Goal: Information Seeking & Learning: Learn about a topic

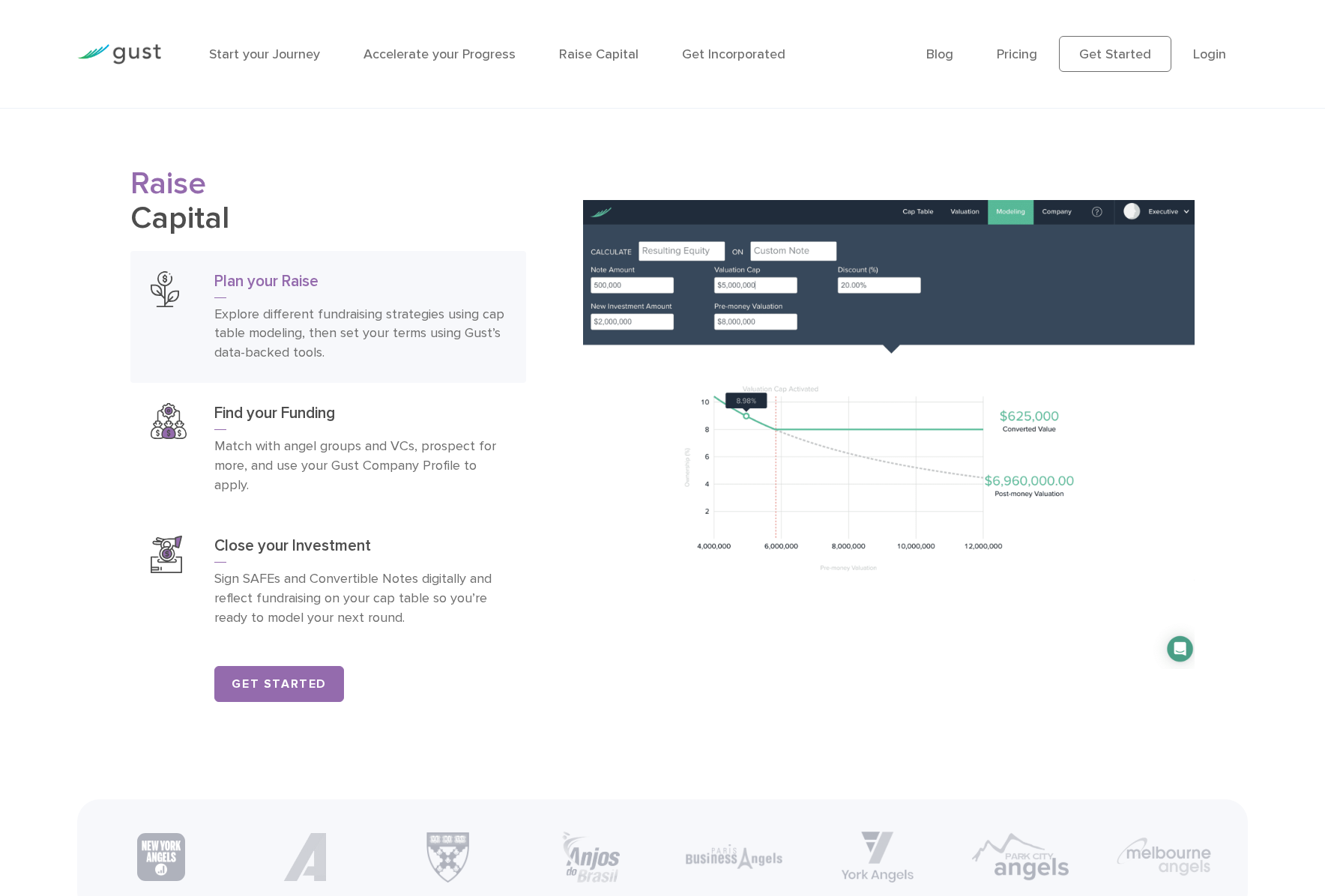
scroll to position [2398, 0]
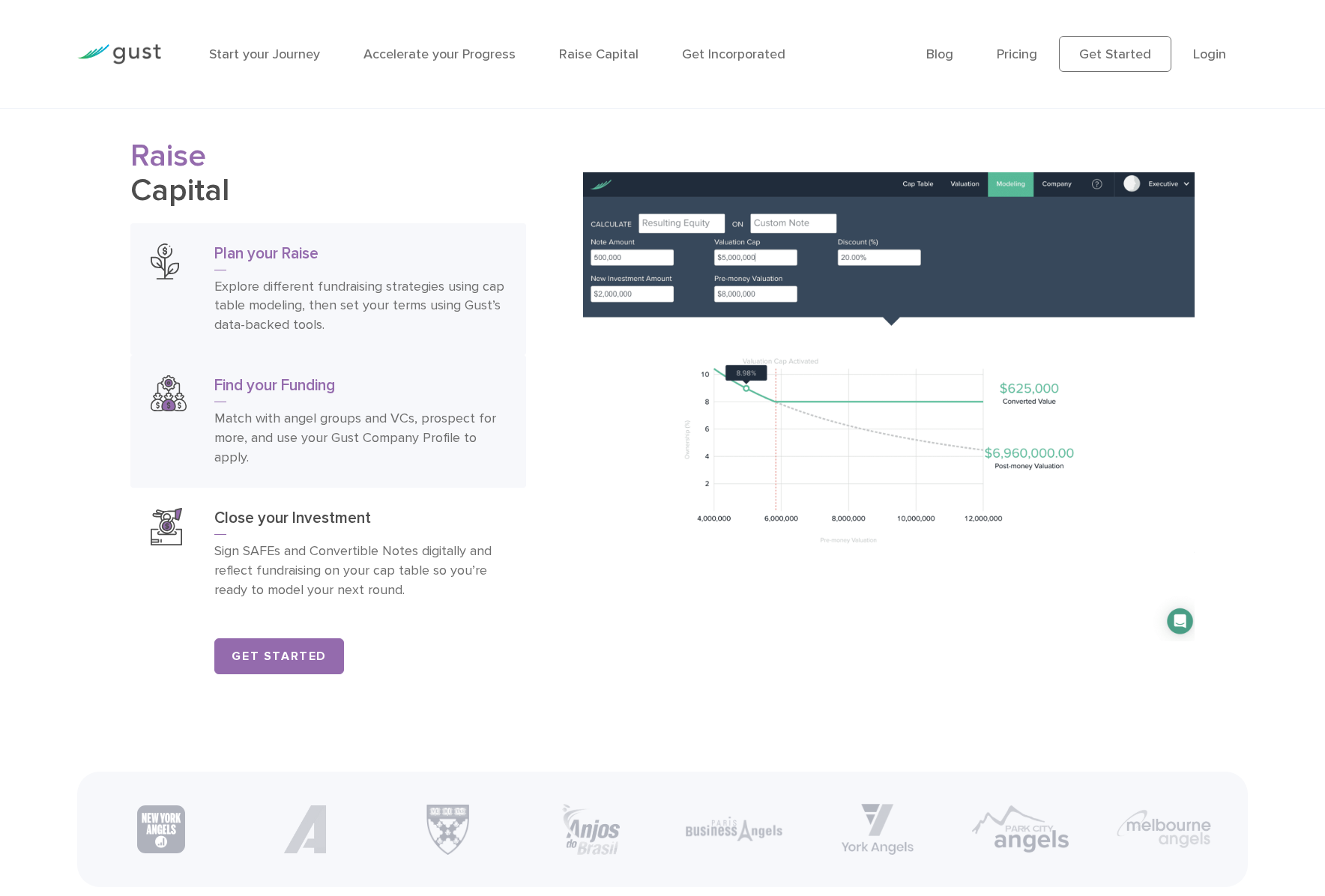
click at [289, 399] on h3 "Find your Funding" at bounding box center [360, 389] width 292 height 27
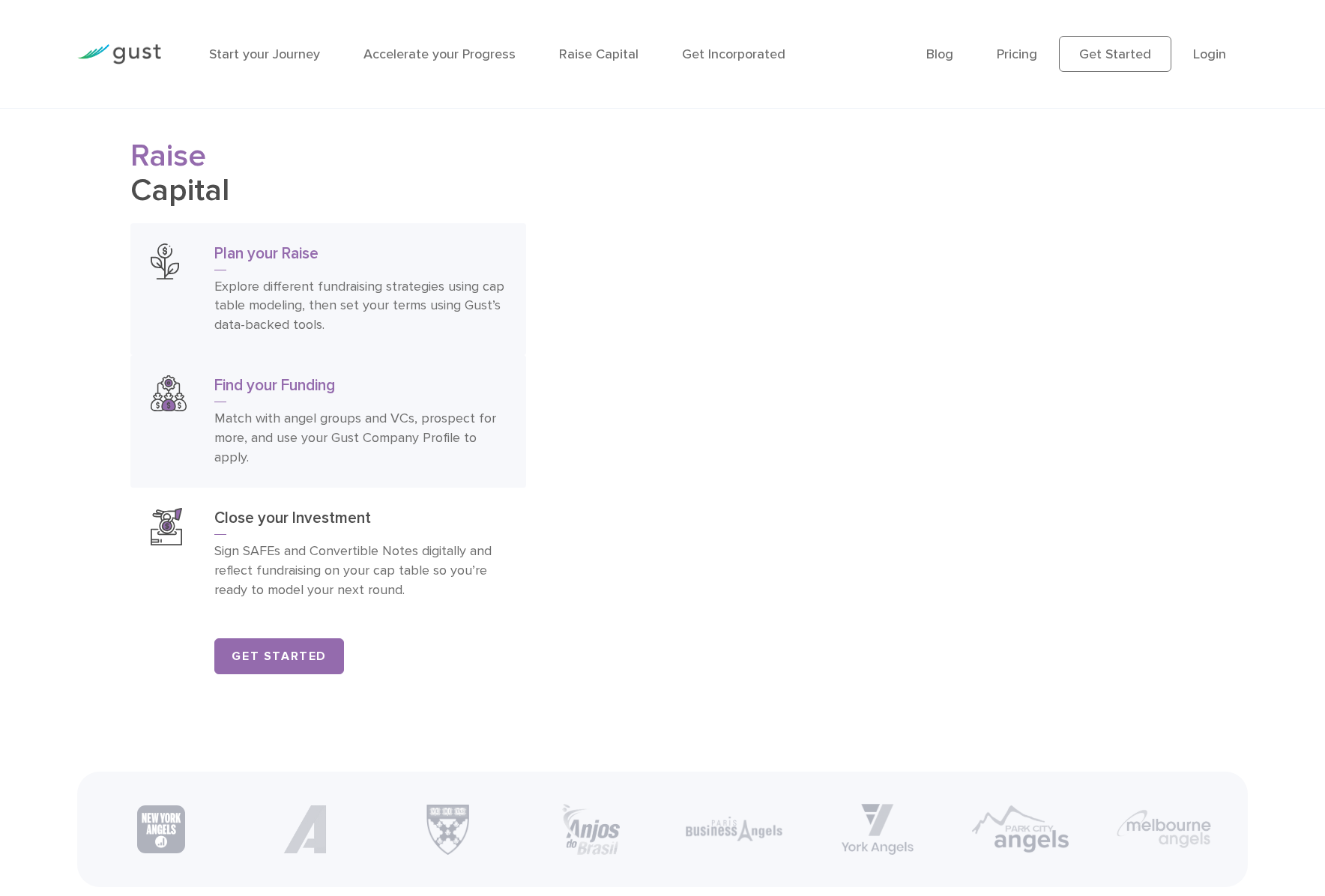
click at [334, 334] on p "Explore different fundraising strategies using cap table modeling, then set you…" at bounding box center [360, 306] width 292 height 58
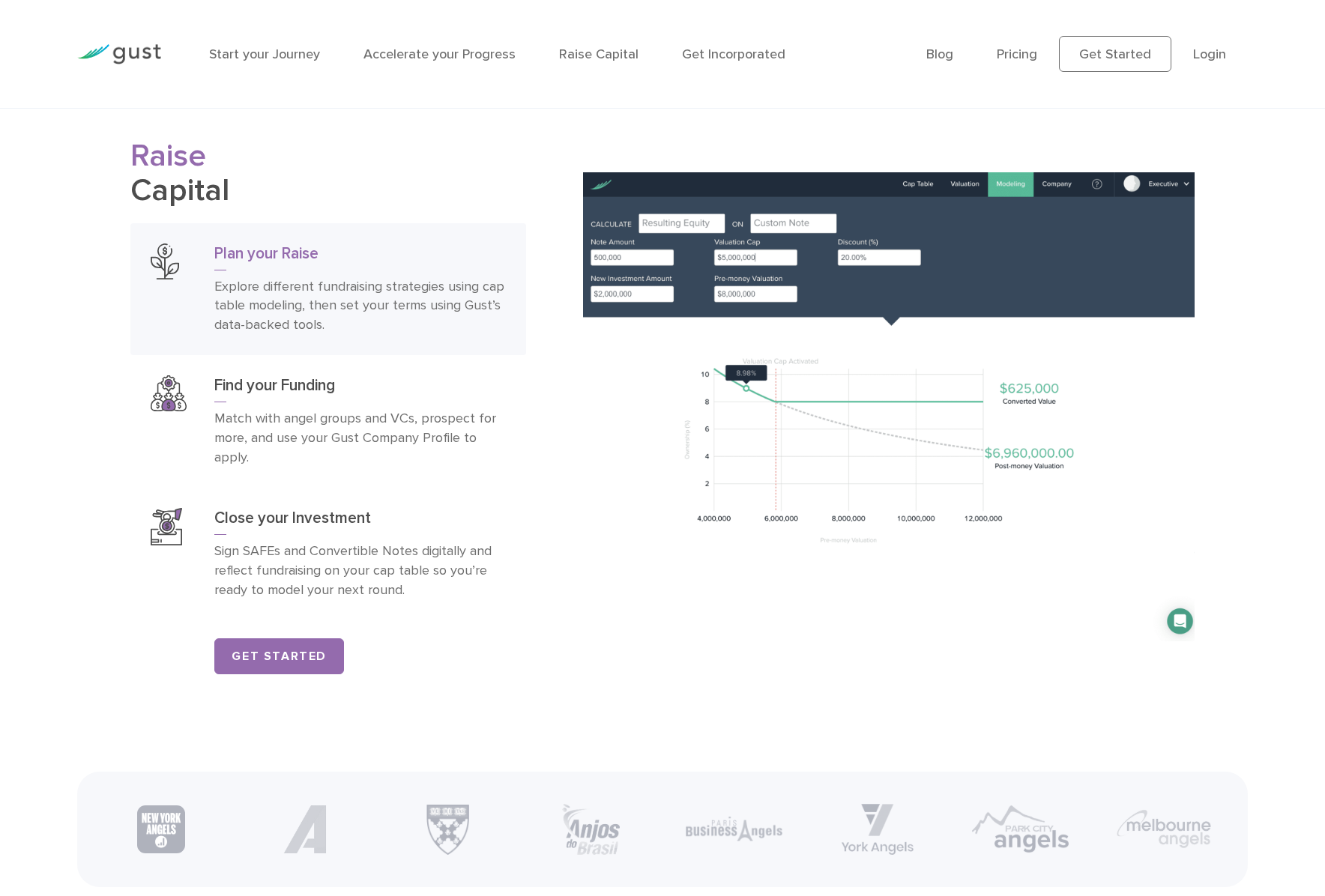
click at [697, 248] on img at bounding box center [889, 407] width 612 height 469
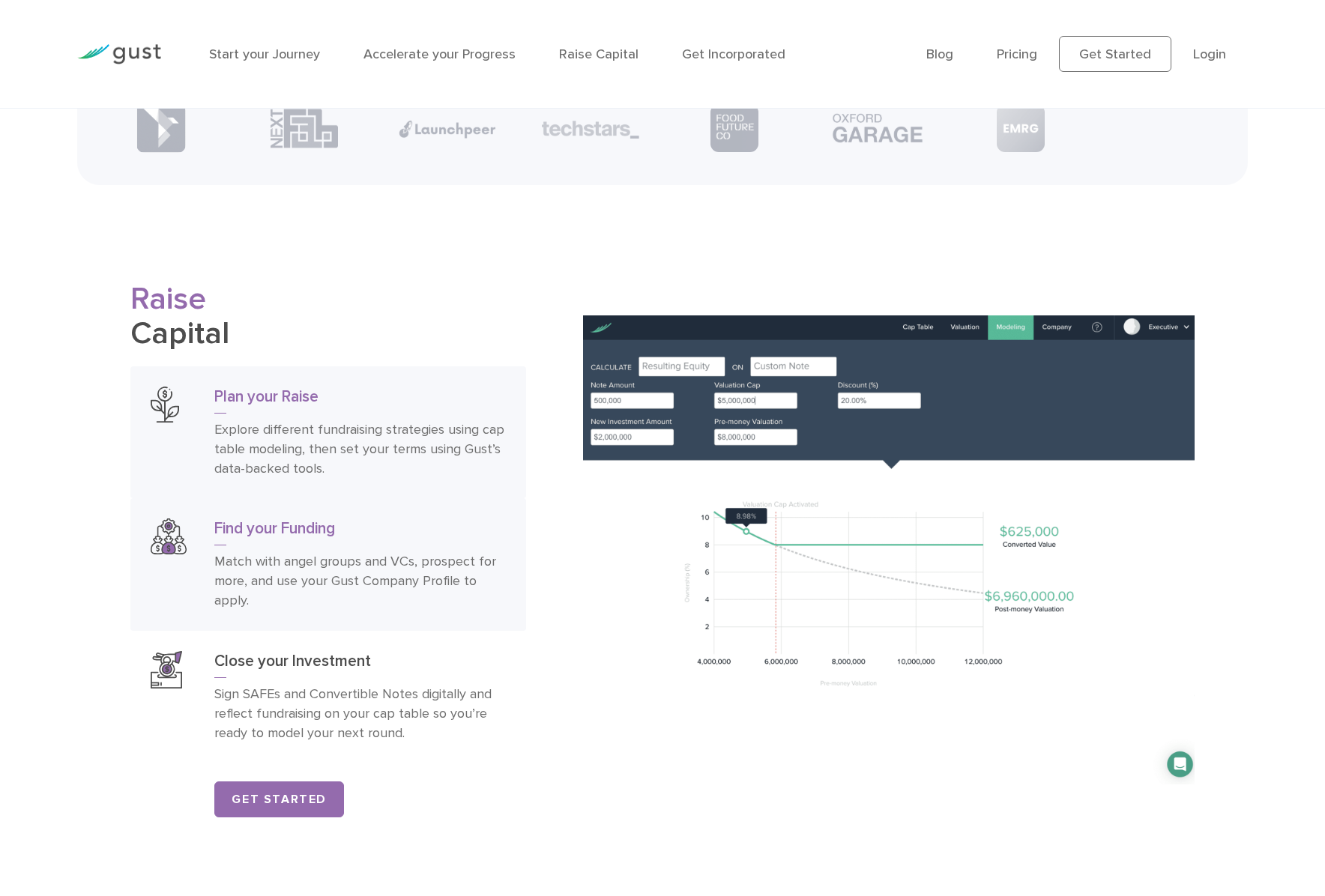
click at [395, 537] on h3 "Find your Funding" at bounding box center [360, 532] width 292 height 27
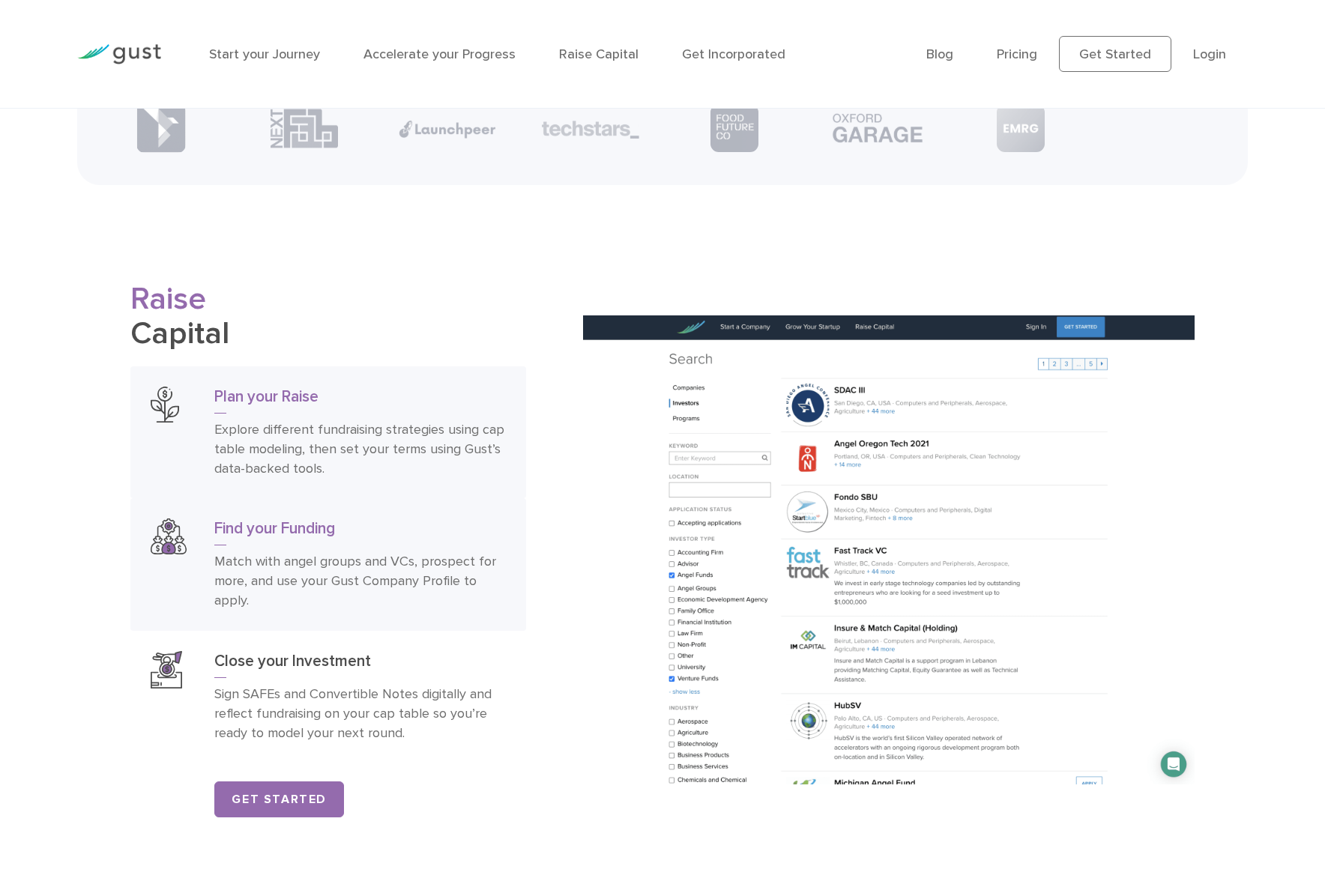
click at [451, 469] on p "Explore different fundraising strategies using cap table modeling, then set you…" at bounding box center [360, 449] width 292 height 58
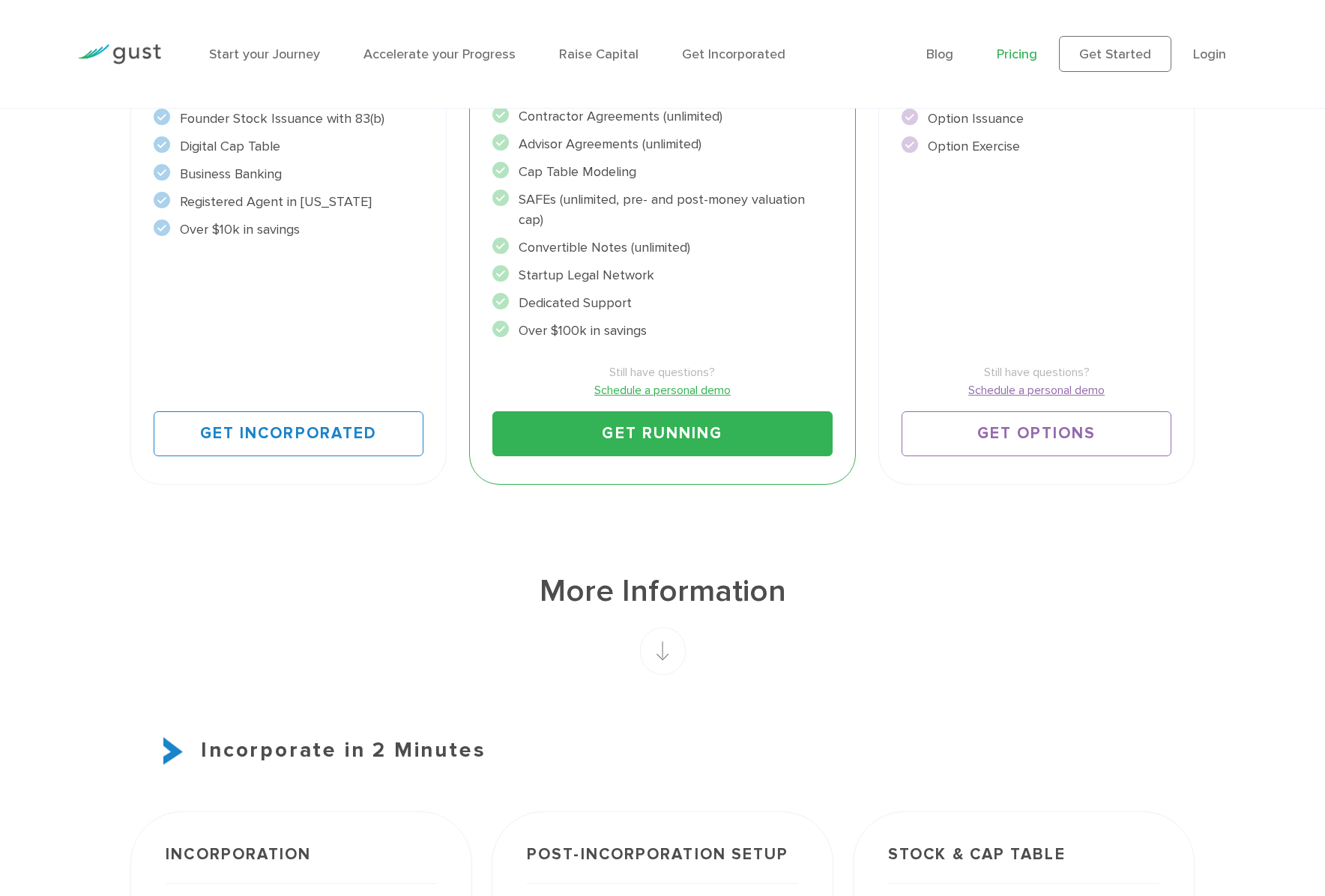
scroll to position [225, 0]
